Goal: Information Seeking & Learning: Learn about a topic

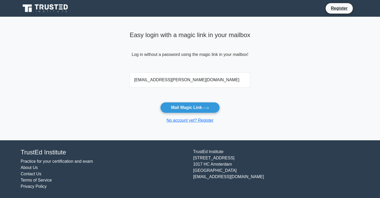
click at [50, 8] on icon at bounding box center [52, 6] width 4 height 5
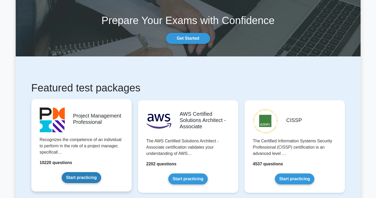
scroll to position [22, 0]
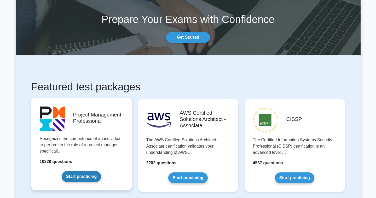
click at [84, 179] on link "Start practicing" at bounding box center [81, 176] width 39 height 11
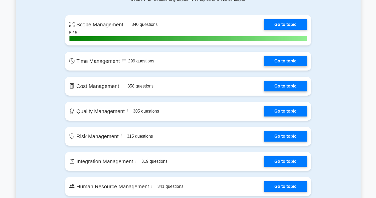
scroll to position [239, 0]
